Goal: Task Accomplishment & Management: Manage account settings

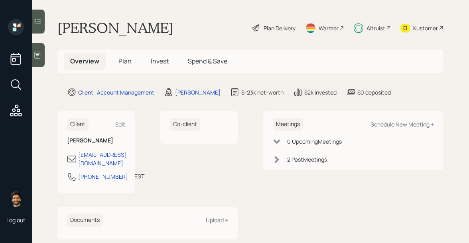
click at [124, 61] on span "Plan" at bounding box center [124, 61] width 13 height 9
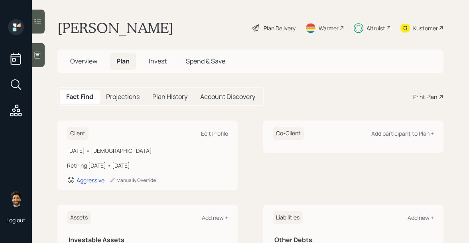
click at [168, 63] on h5 "Invest" at bounding box center [157, 61] width 31 height 17
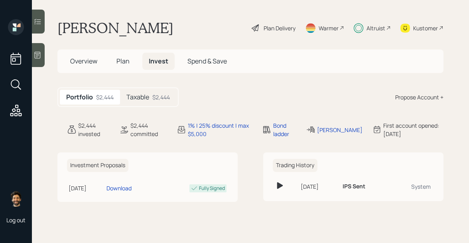
click at [152, 98] on div "Taxable $2,444" at bounding box center [148, 97] width 56 height 15
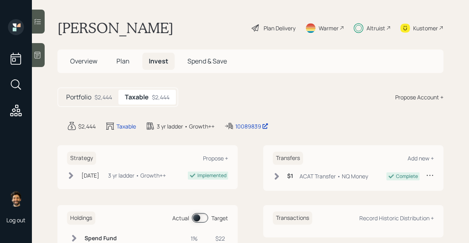
click at [374, 28] on div "Altruist" at bounding box center [375, 28] width 19 height 8
